Goal: Use online tool/utility: Utilize a website feature to perform a specific function

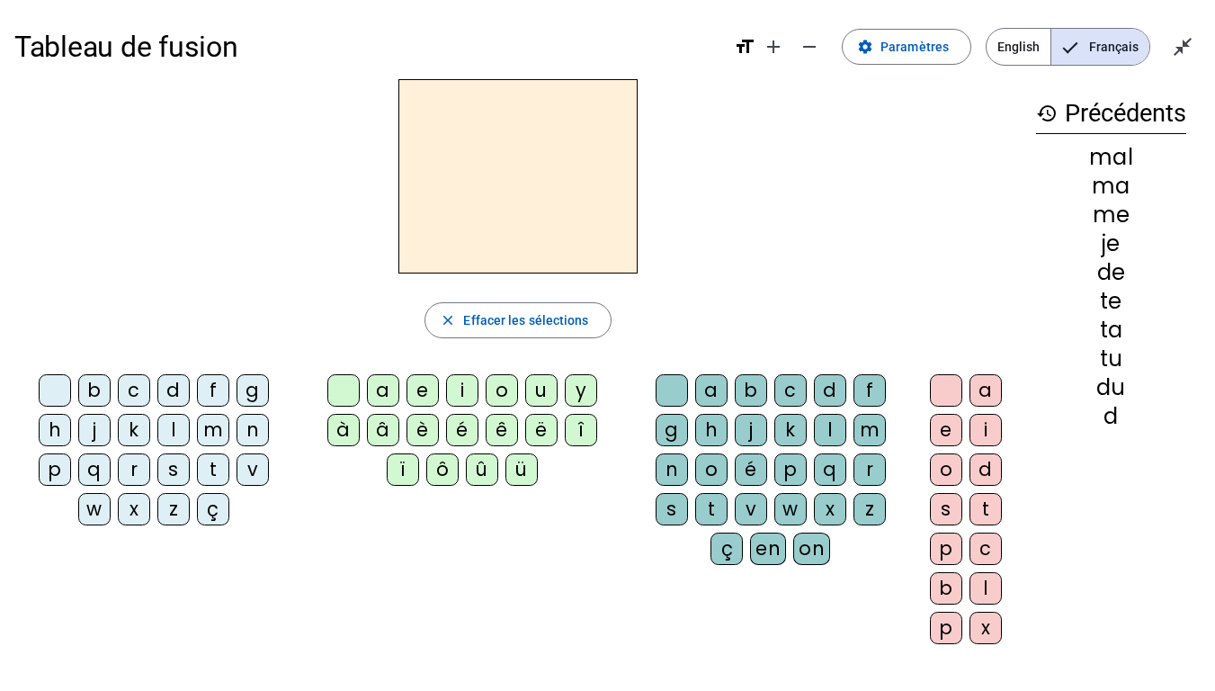
click at [171, 427] on div "l" at bounding box center [173, 430] width 32 height 32
click at [373, 388] on div "a" at bounding box center [383, 390] width 32 height 32
click at [207, 462] on div "t" at bounding box center [213, 469] width 32 height 32
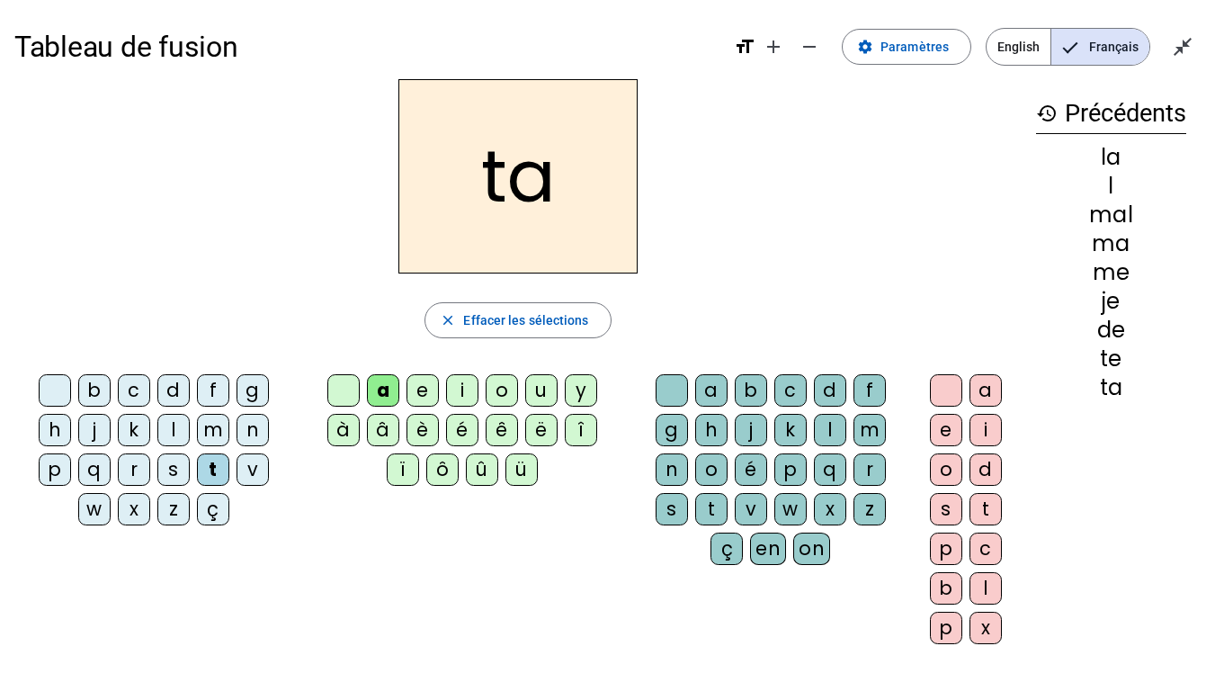
click at [867, 469] on div "r" at bounding box center [869, 469] width 32 height 32
click at [135, 389] on div "c" at bounding box center [134, 390] width 32 height 32
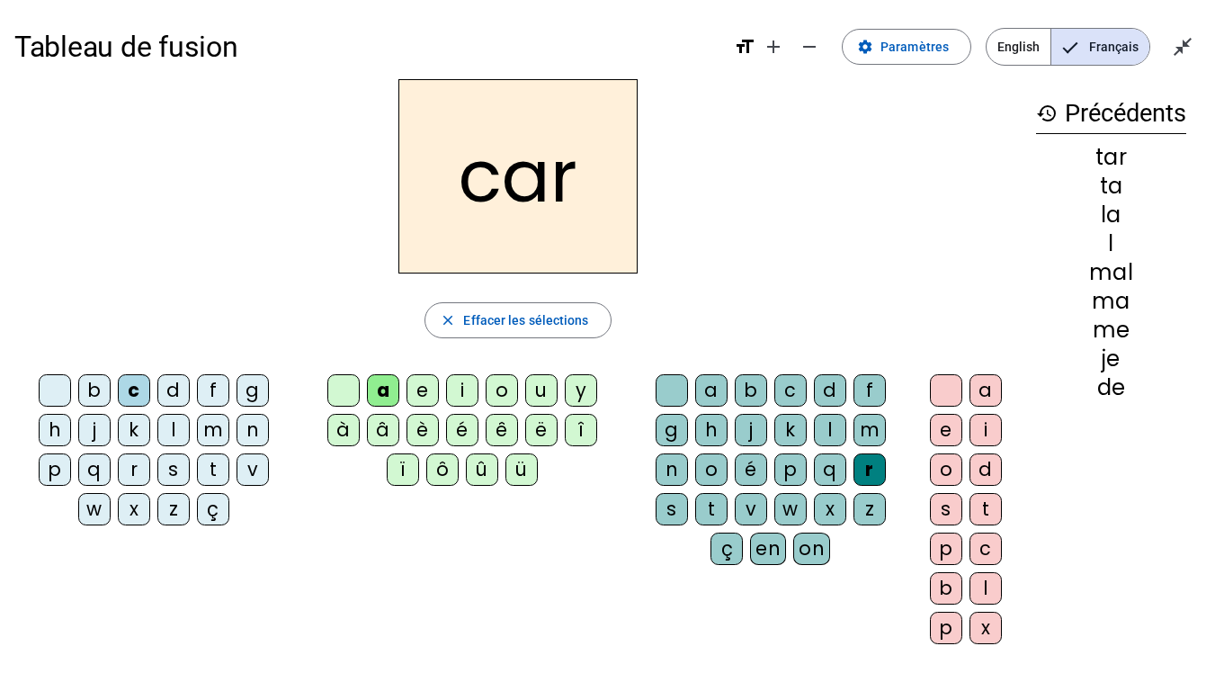
click at [94, 393] on div "b" at bounding box center [94, 390] width 32 height 32
click at [60, 462] on div "p" at bounding box center [55, 469] width 32 height 32
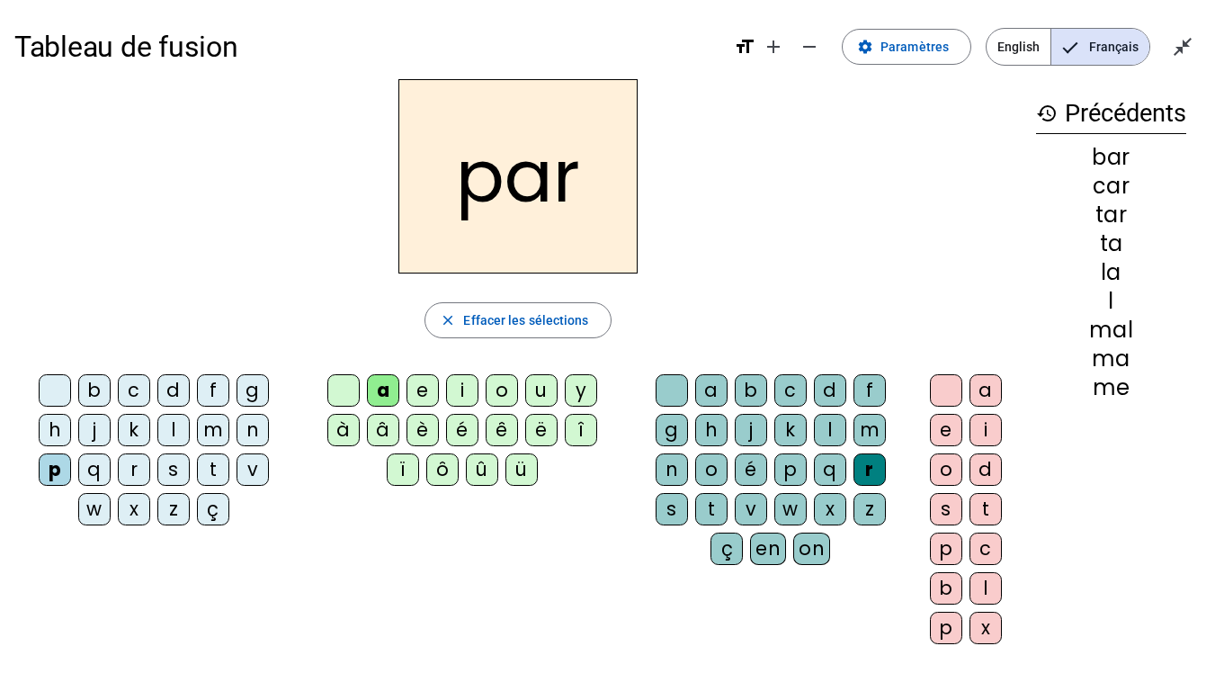
click at [534, 384] on div "u" at bounding box center [541, 390] width 32 height 32
click at [166, 388] on div "d" at bounding box center [173, 390] width 32 height 32
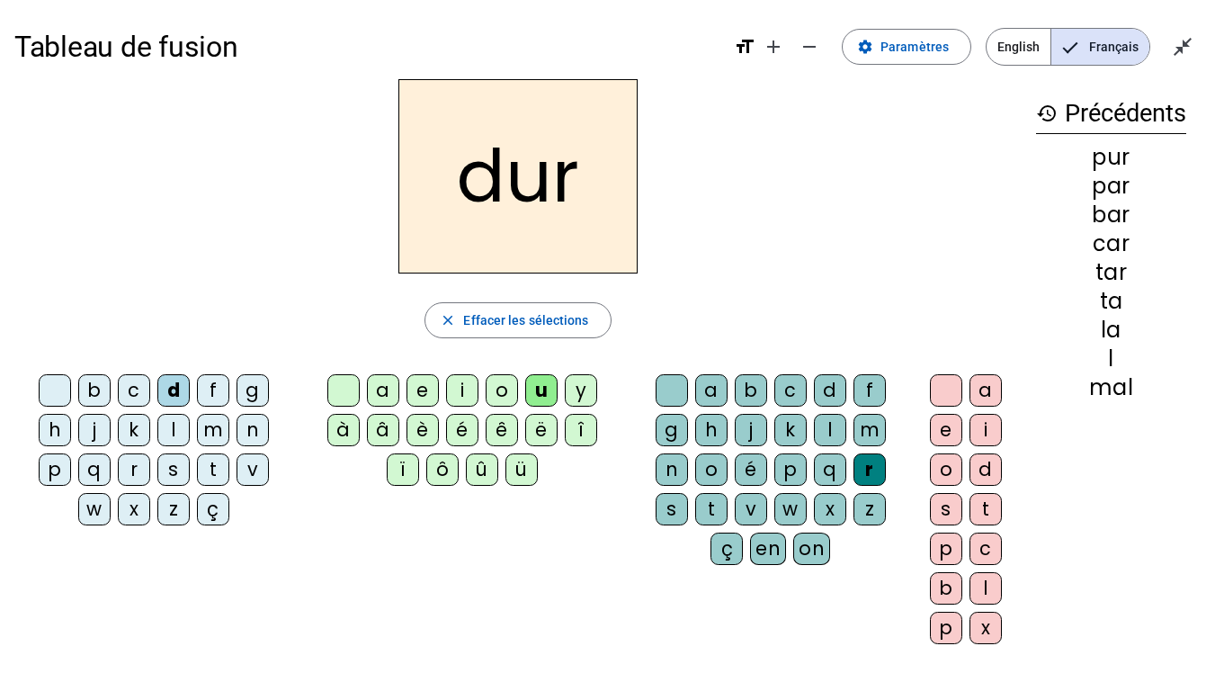
click at [168, 471] on div "s" at bounding box center [173, 469] width 32 height 32
click at [176, 469] on div "s" at bounding box center [173, 469] width 32 height 32
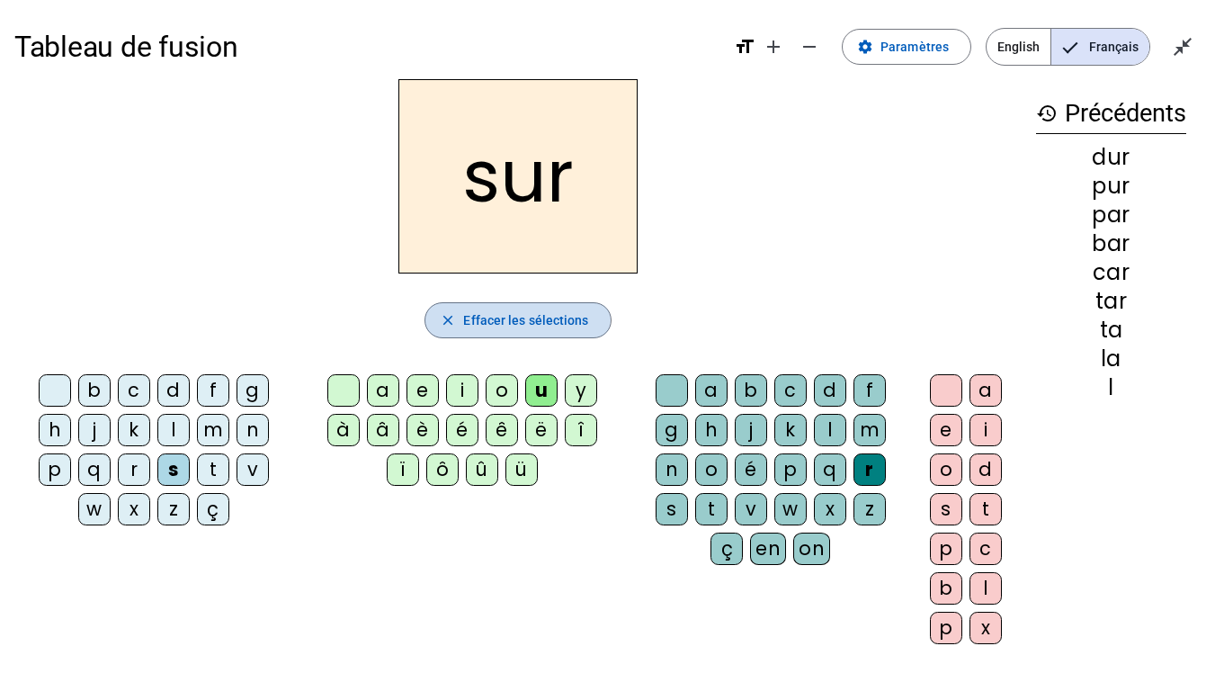
click at [497, 318] on span "Effacer les sélections" at bounding box center [525, 320] width 125 height 22
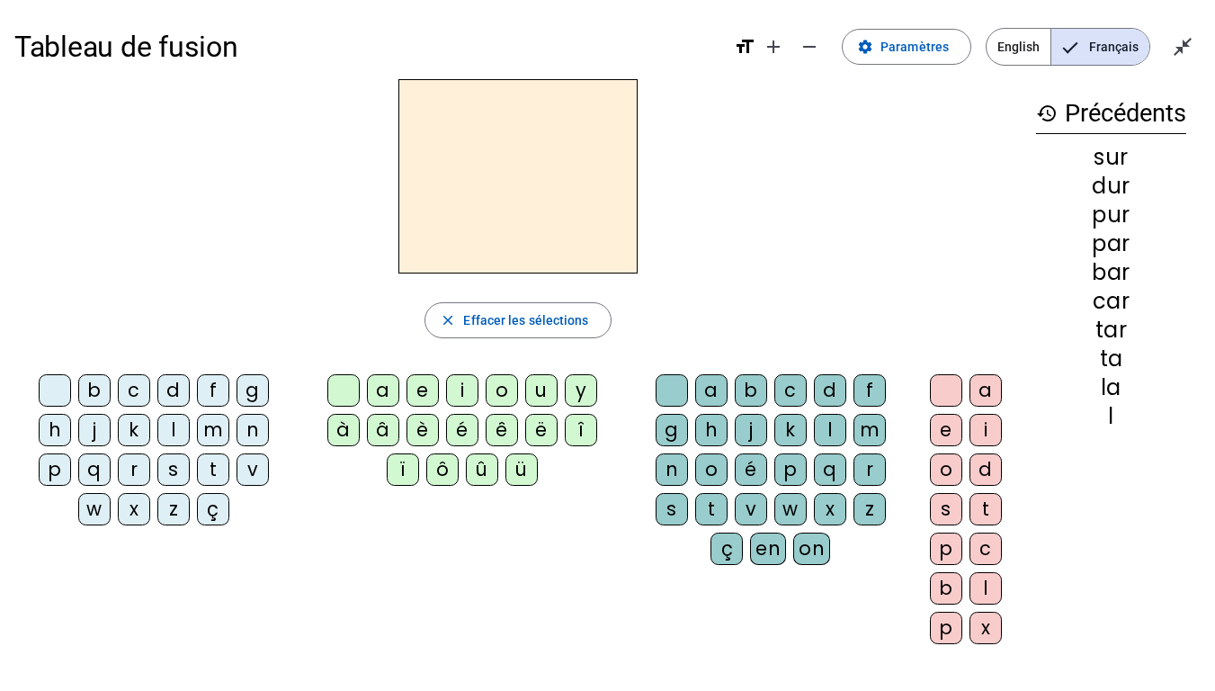
click at [174, 475] on div "s" at bounding box center [173, 469] width 32 height 32
click at [533, 386] on div "u" at bounding box center [541, 390] width 32 height 32
click at [376, 388] on div "a" at bounding box center [383, 390] width 32 height 32
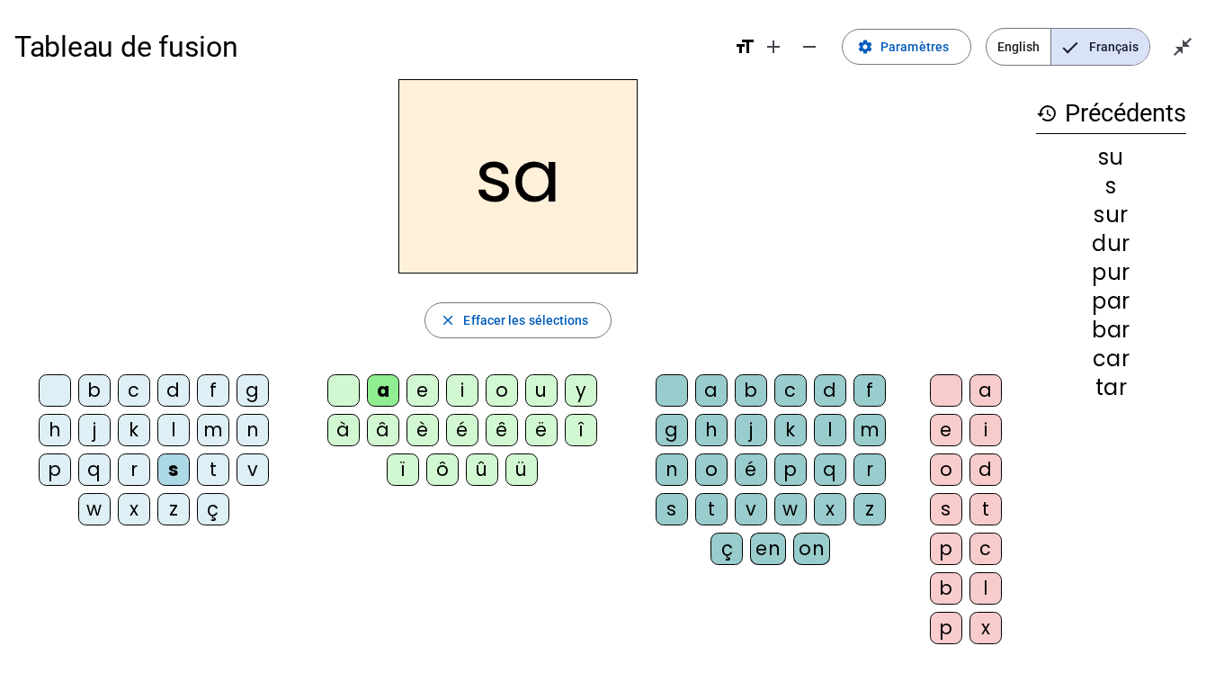
click at [453, 386] on div "i" at bounding box center [462, 390] width 32 height 32
click at [819, 423] on div "l" at bounding box center [830, 430] width 32 height 32
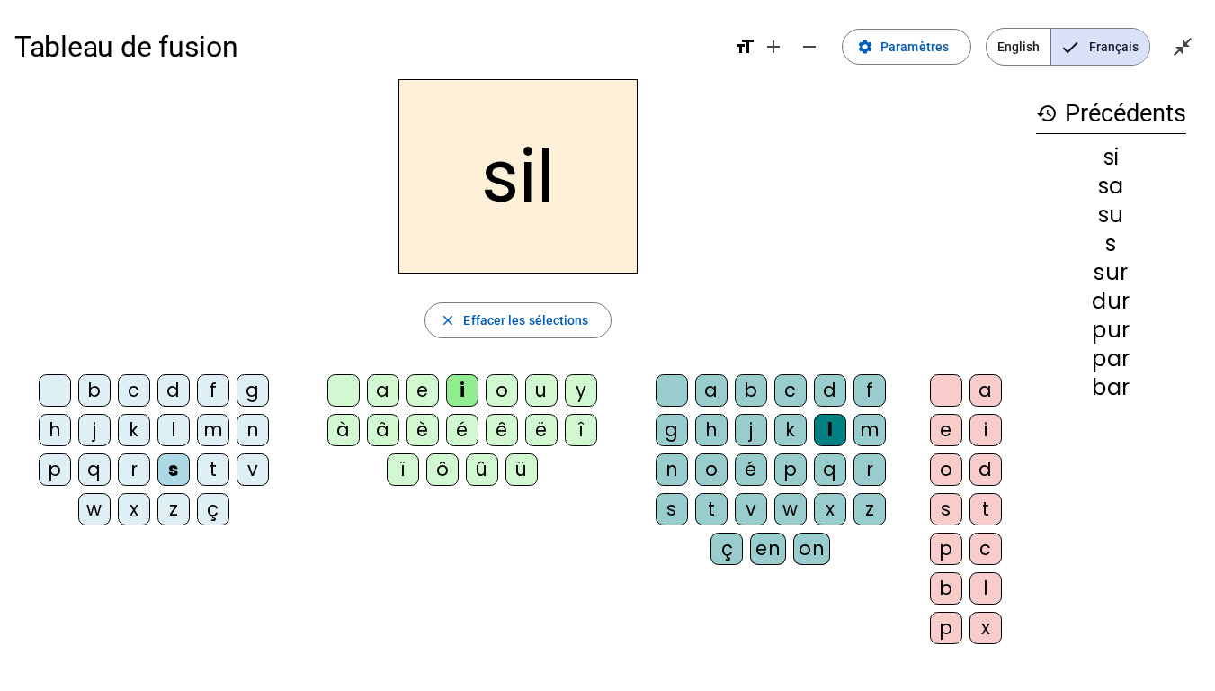
click at [207, 428] on div "m" at bounding box center [213, 430] width 32 height 32
click at [129, 388] on div "c" at bounding box center [134, 390] width 32 height 32
click at [171, 468] on div "s" at bounding box center [173, 469] width 32 height 32
click at [483, 316] on span "Effacer les sélections" at bounding box center [525, 320] width 125 height 22
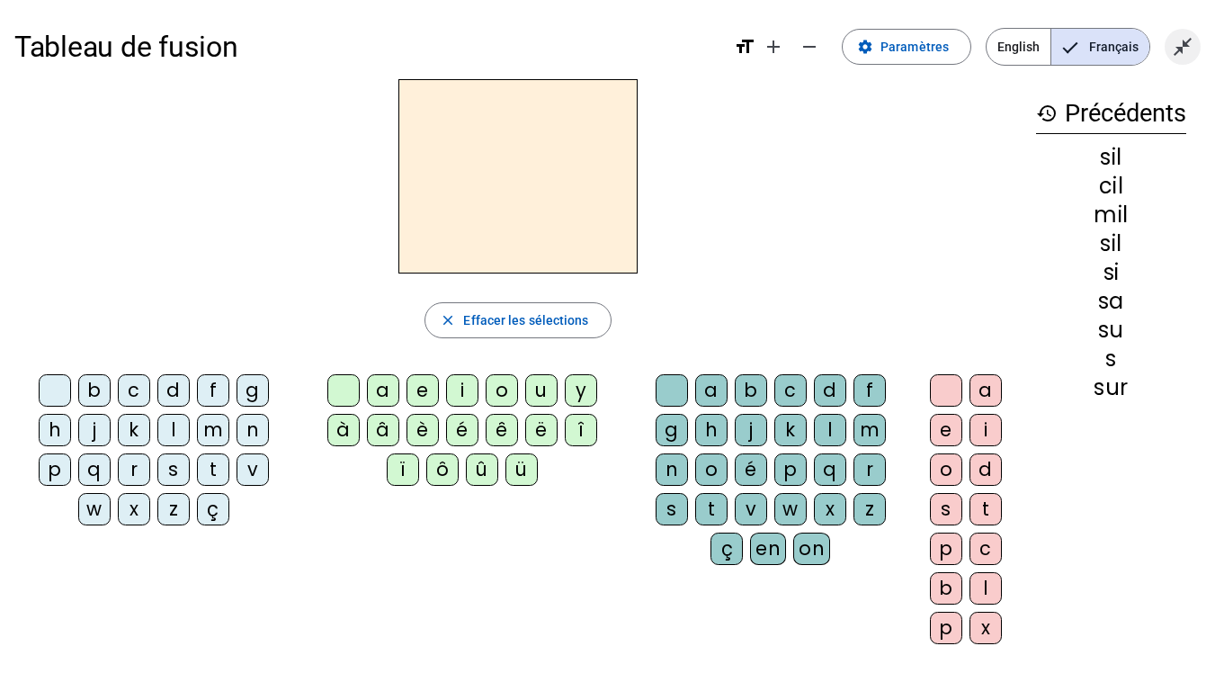
click at [1176, 53] on mat-icon "close_fullscreen" at bounding box center [1183, 47] width 22 height 22
